Goal: Communication & Community: Answer question/provide support

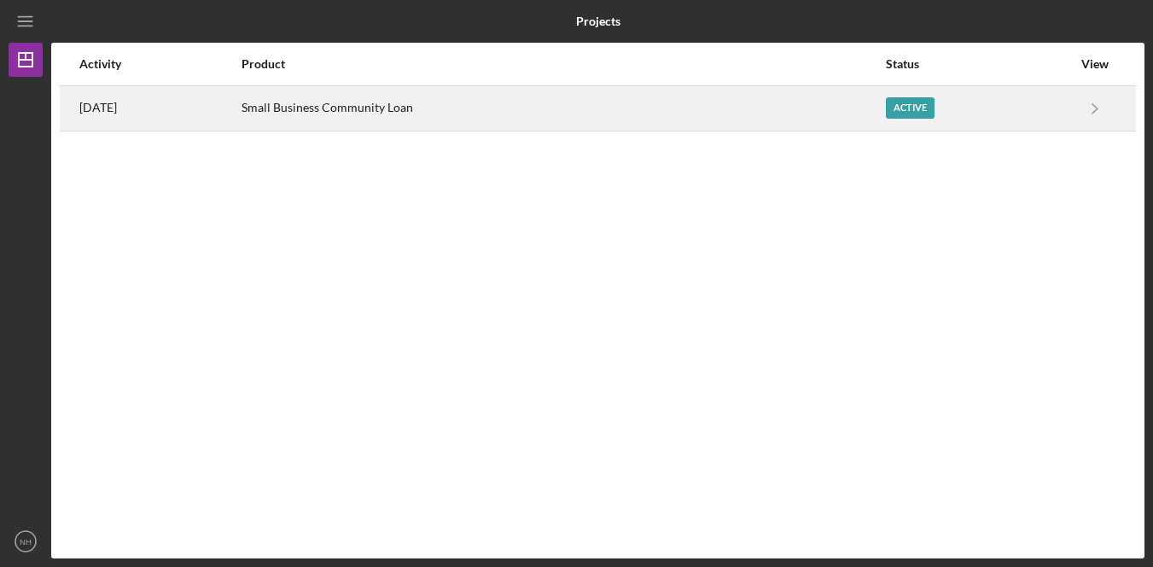
click at [596, 123] on div "Small Business Community Loan" at bounding box center [564, 108] width 644 height 43
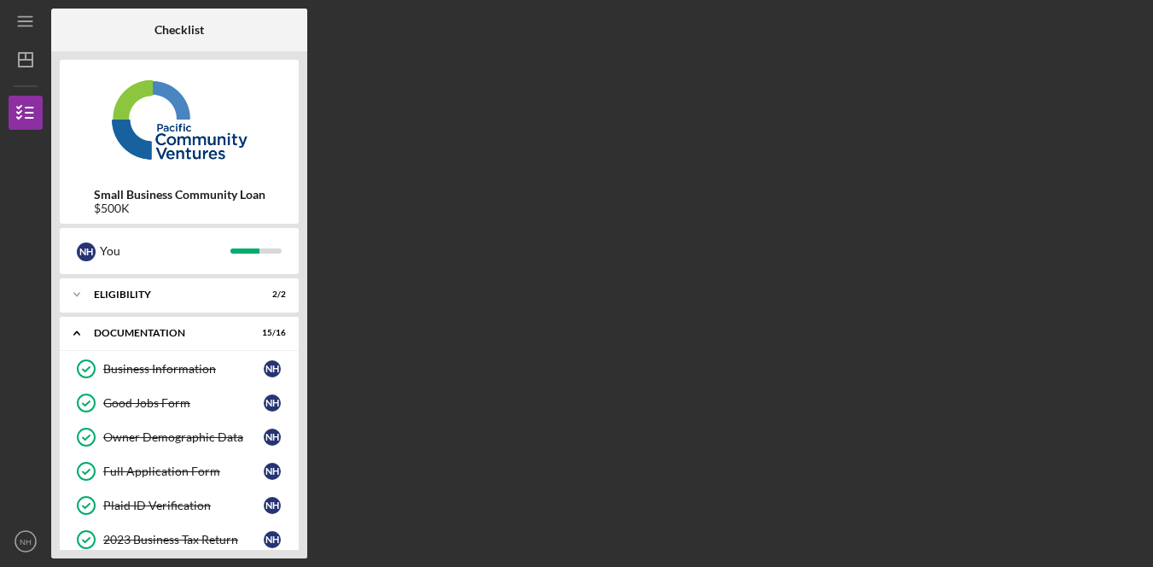
scroll to position [442, 0]
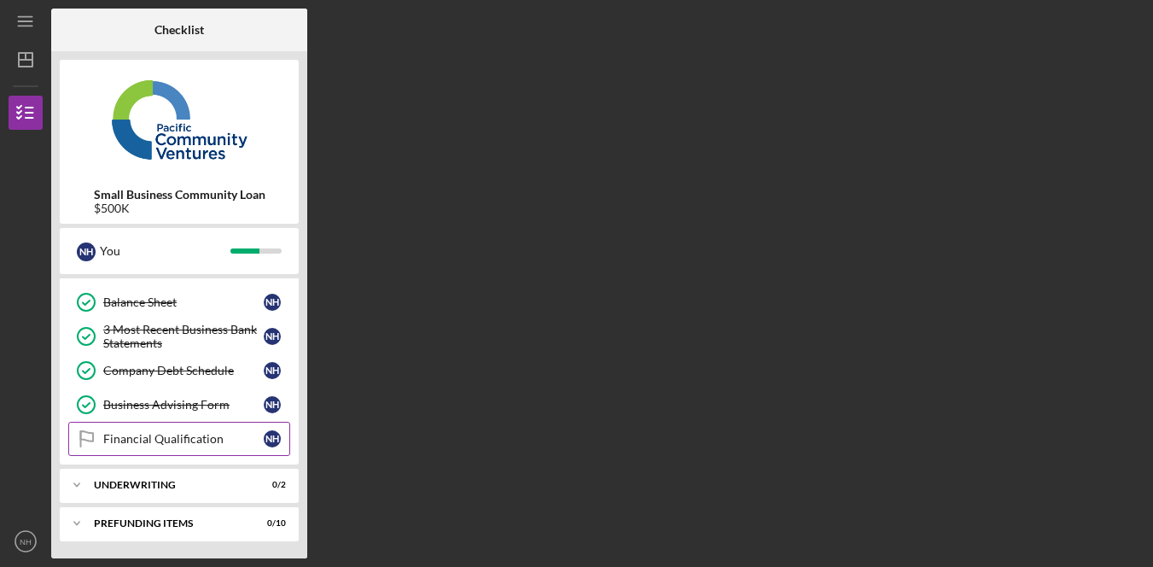
click at [186, 436] on div "Financial Qualification" at bounding box center [183, 439] width 160 height 14
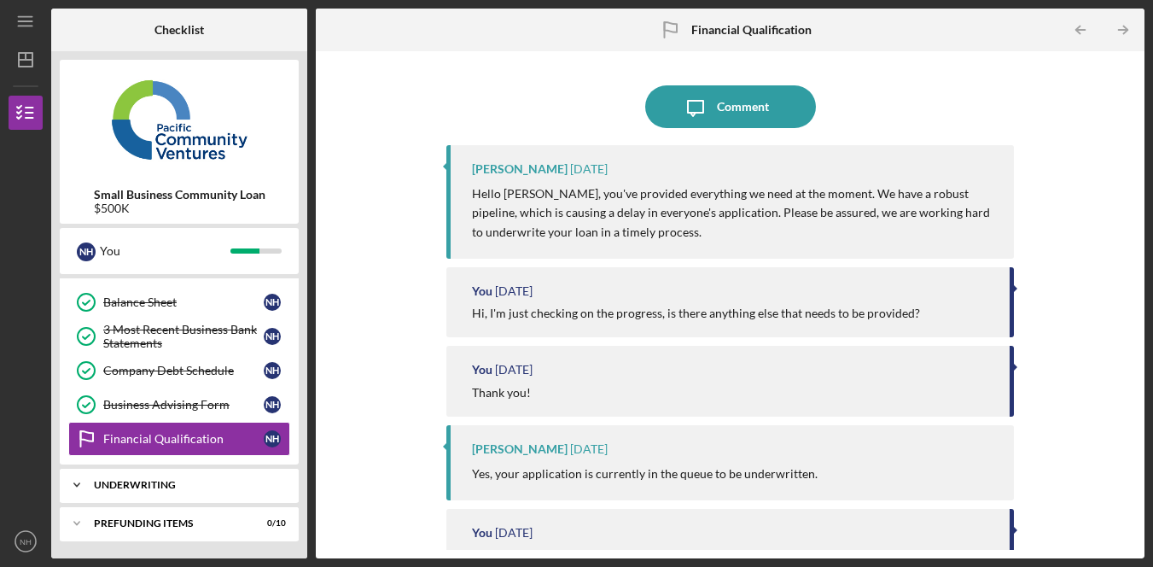
click at [220, 491] on div "Icon/Expander Underwriting 0 / 2" at bounding box center [179, 485] width 239 height 34
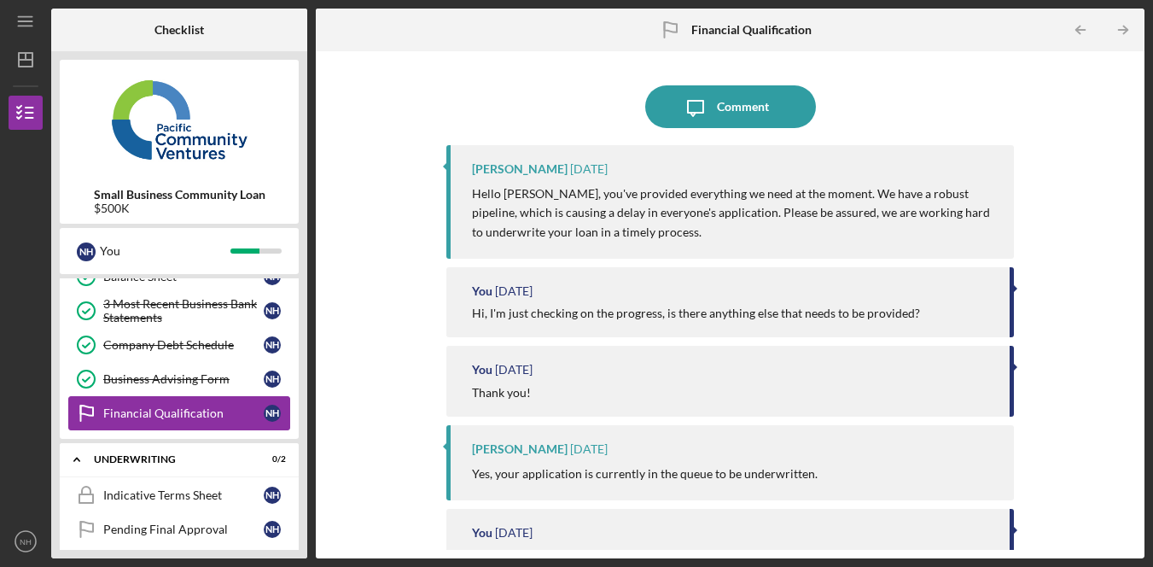
scroll to position [520, 0]
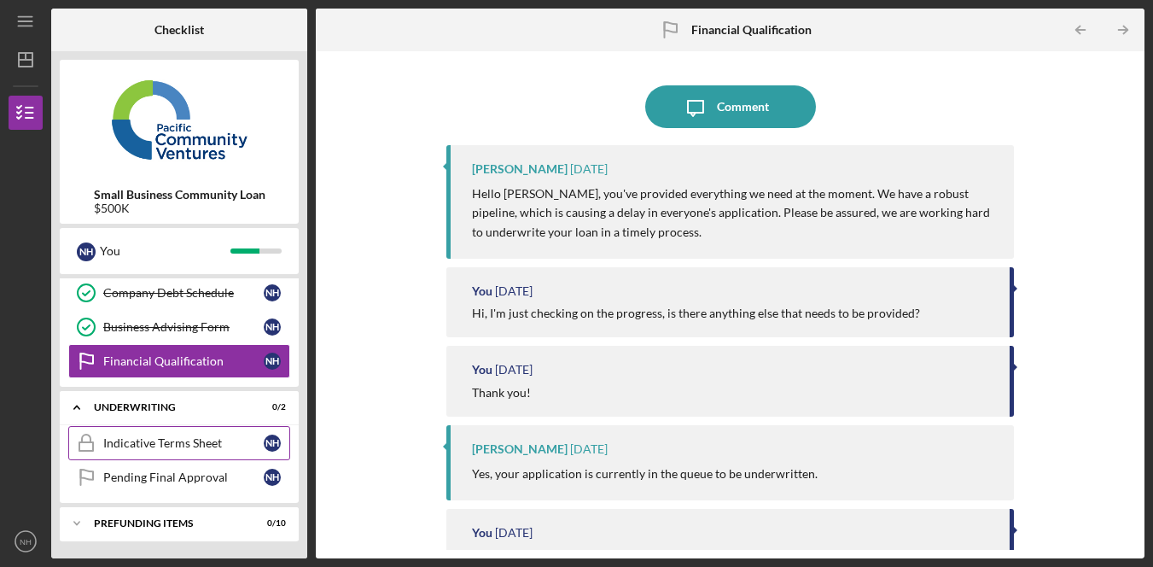
click at [203, 439] on div "Indicative Terms Sheet" at bounding box center [183, 443] width 160 height 14
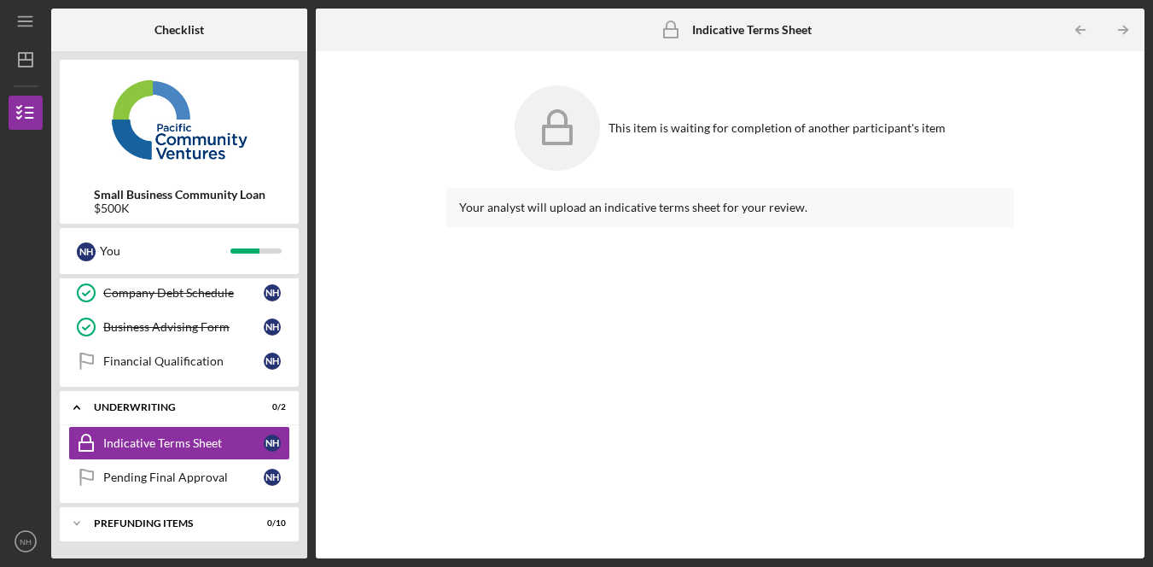
click at [543, 398] on div "Your analyst will upload an indicative terms sheet for your review." at bounding box center [730, 360] width 569 height 345
click at [209, 363] on div "Financial Qualification" at bounding box center [183, 361] width 160 height 14
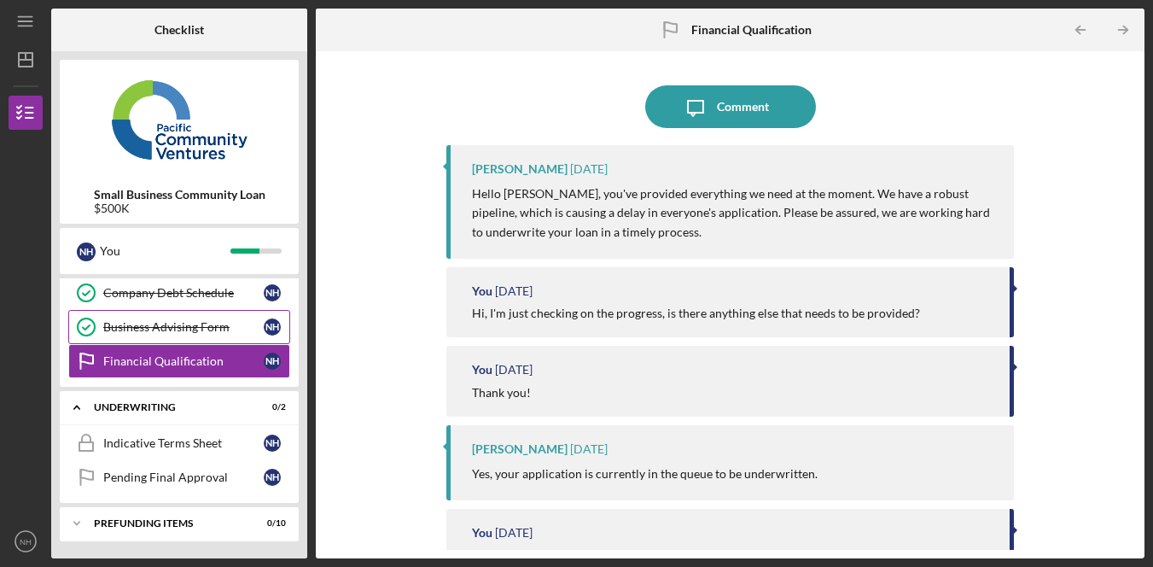
click at [216, 317] on link "Business Advising Form Business Advising Form N H" at bounding box center [179, 327] width 222 height 34
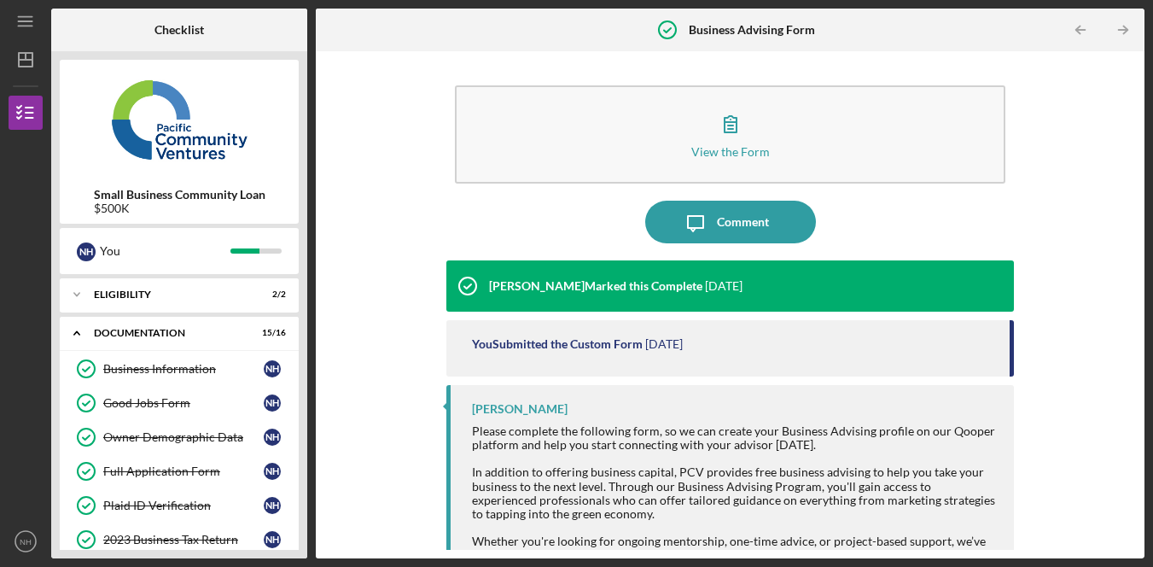
scroll to position [520, 0]
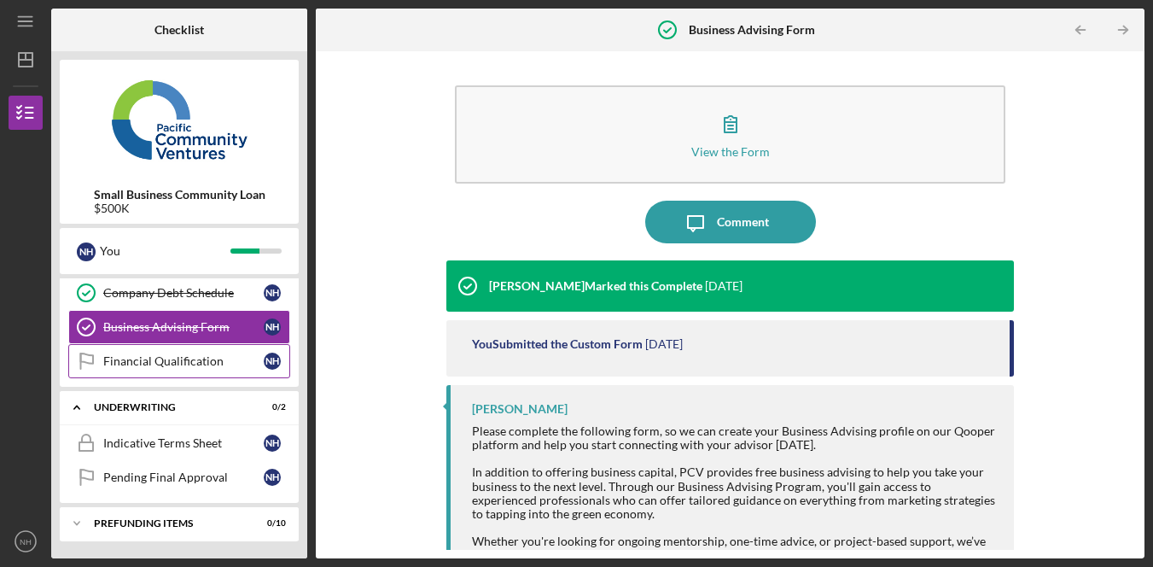
click at [208, 347] on link "Financial Qualification Financial Qualification N H" at bounding box center [179, 361] width 222 height 34
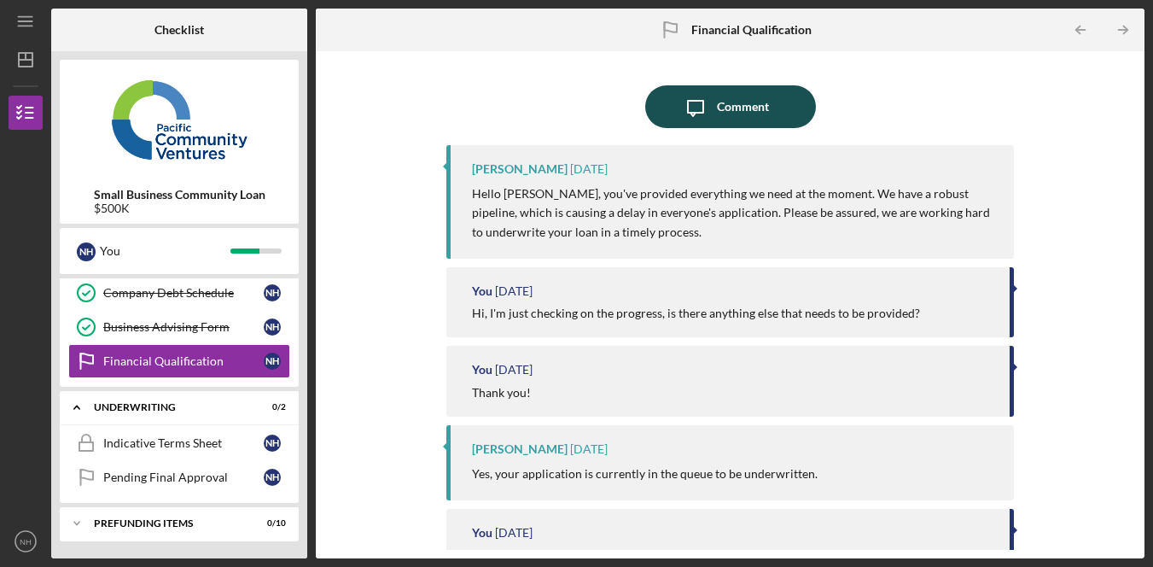
click at [765, 108] on button "Icon/Message Comment" at bounding box center [730, 106] width 171 height 43
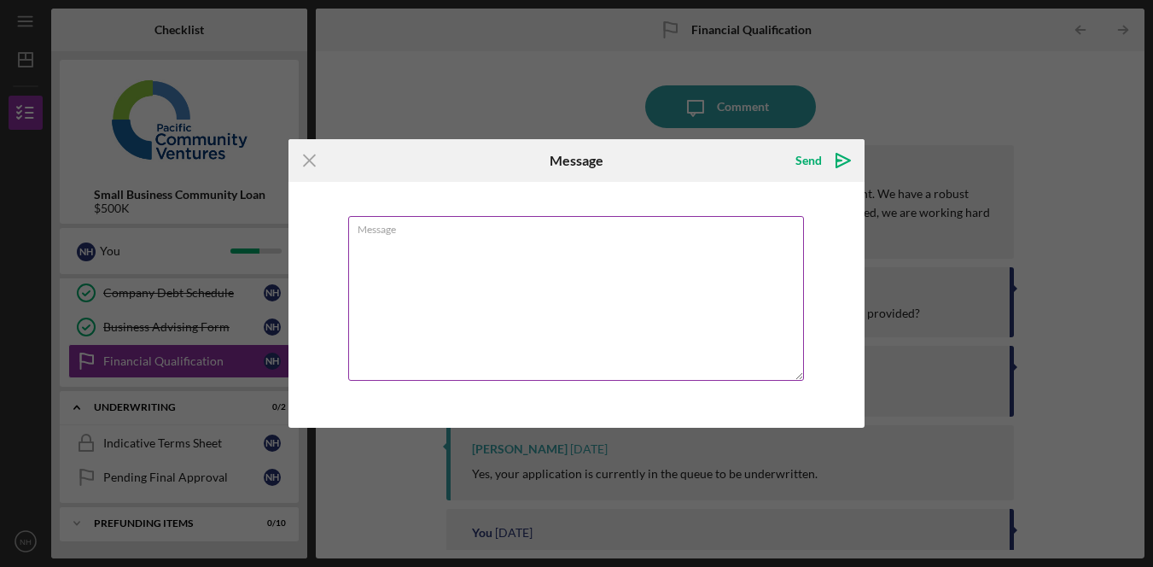
click at [547, 318] on textarea "Message" at bounding box center [576, 298] width 457 height 165
type textarea "q"
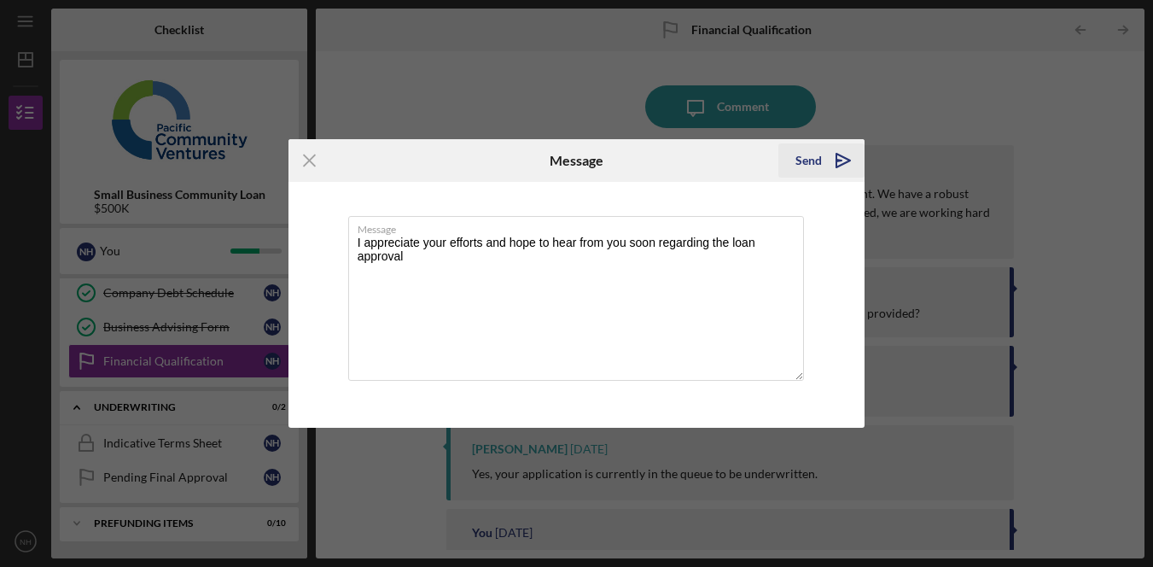
type textarea "I appreciate your efforts and hope to hear from you soon regarding the loan app…"
click at [826, 163] on icon "Icon/icon-invite-send" at bounding box center [843, 160] width 43 height 43
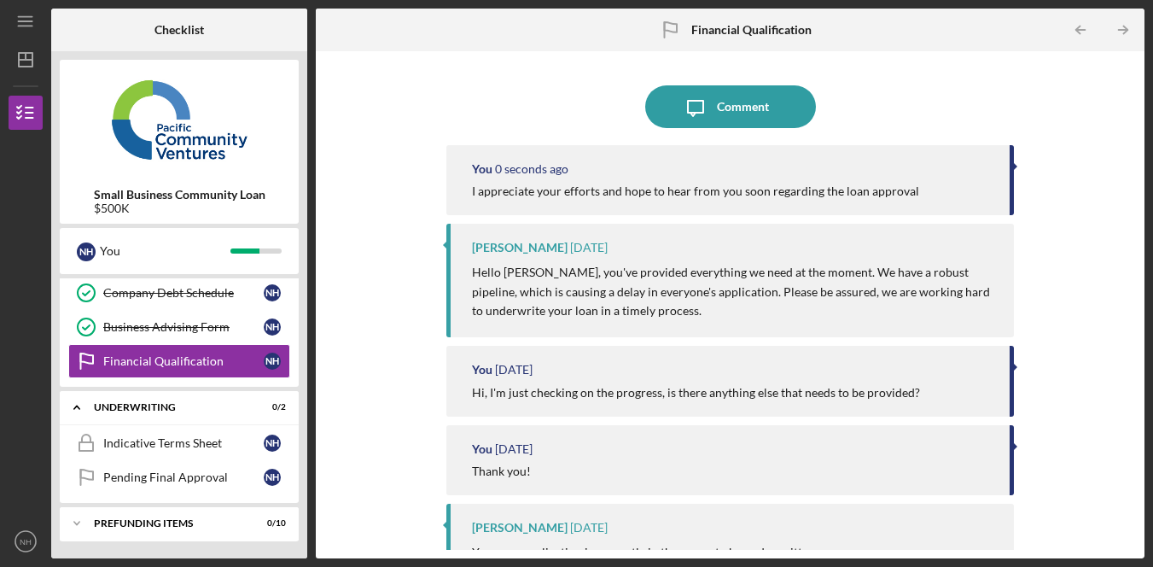
click at [1069, 268] on div "Icon/Message Comment You 0 seconds ago I appreciate your efforts and hope to he…" at bounding box center [730, 305] width 812 height 490
click at [15, 535] on icon "NH" at bounding box center [26, 541] width 34 height 43
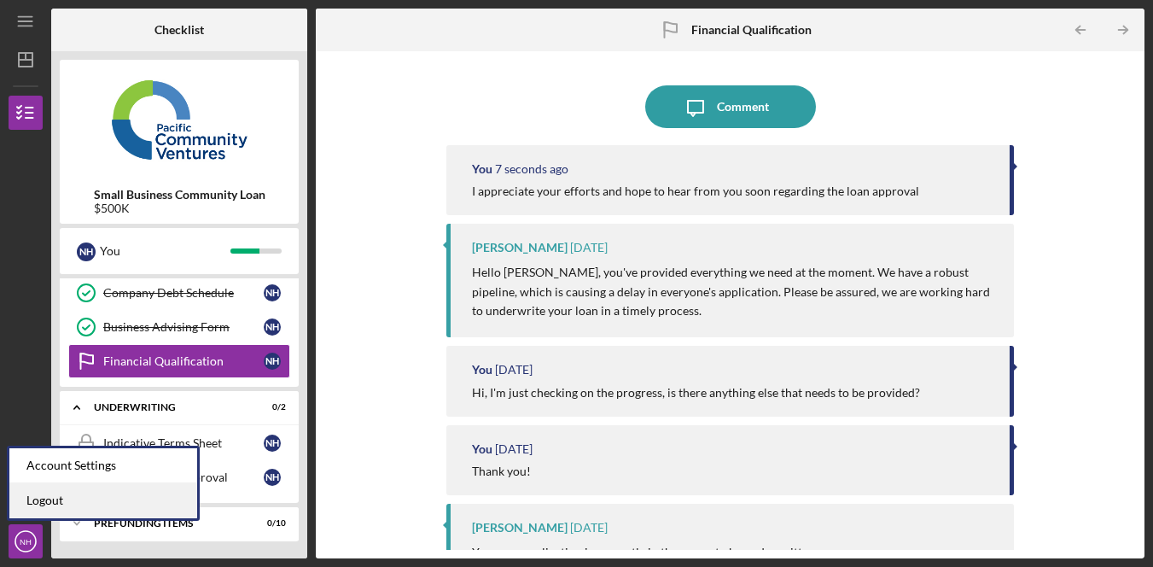
click at [99, 493] on link "Logout" at bounding box center [103, 500] width 188 height 35
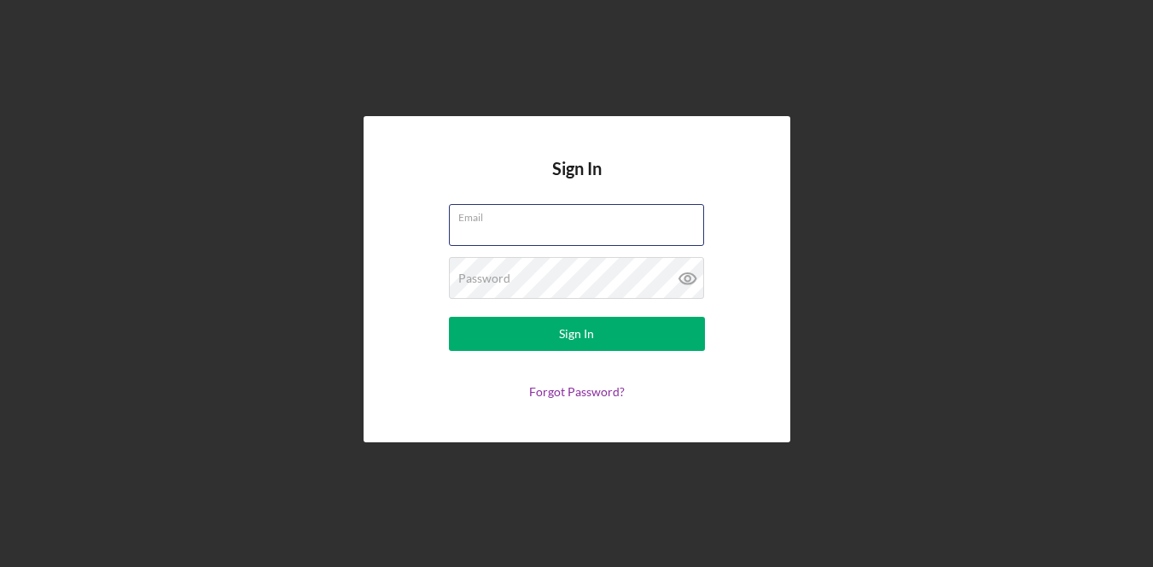
type input "[EMAIL_ADDRESS][DOMAIN_NAME]"
